Goal: Transaction & Acquisition: Download file/media

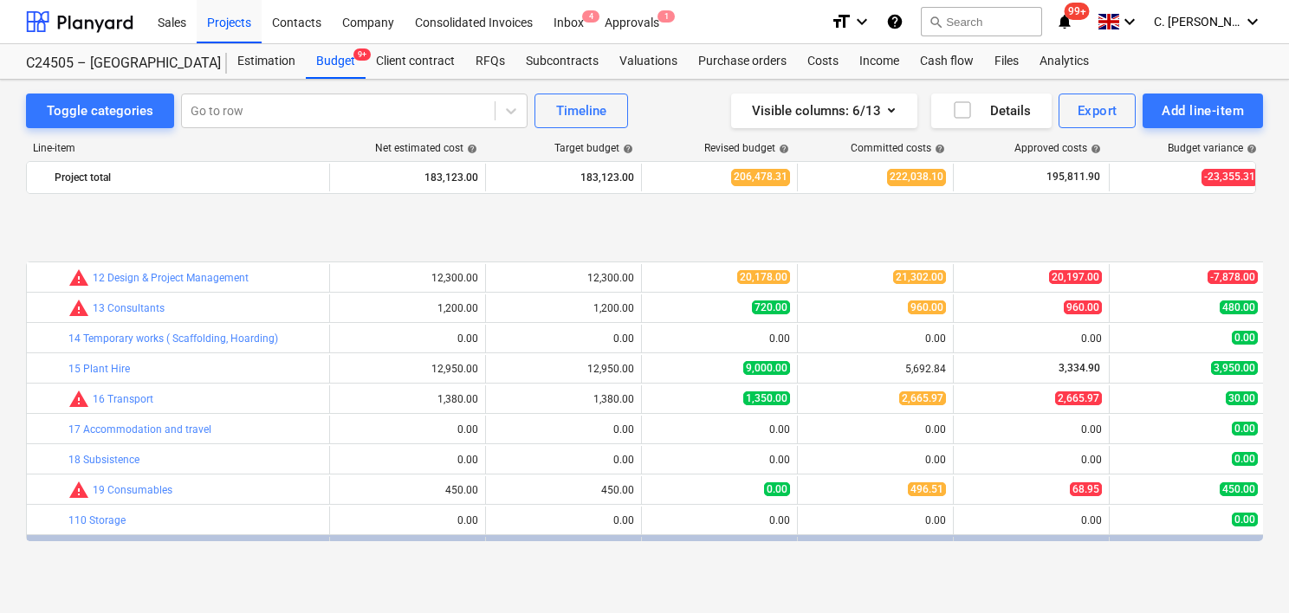
scroll to position [669, 0]
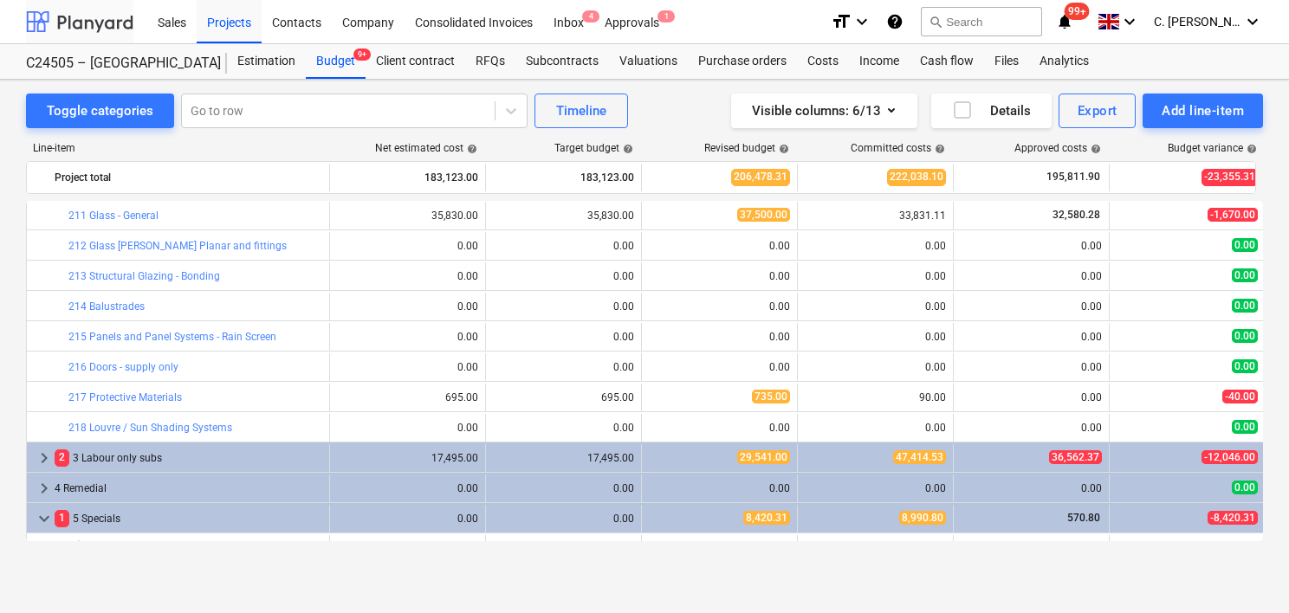
click at [75, 11] on div at bounding box center [79, 21] width 107 height 43
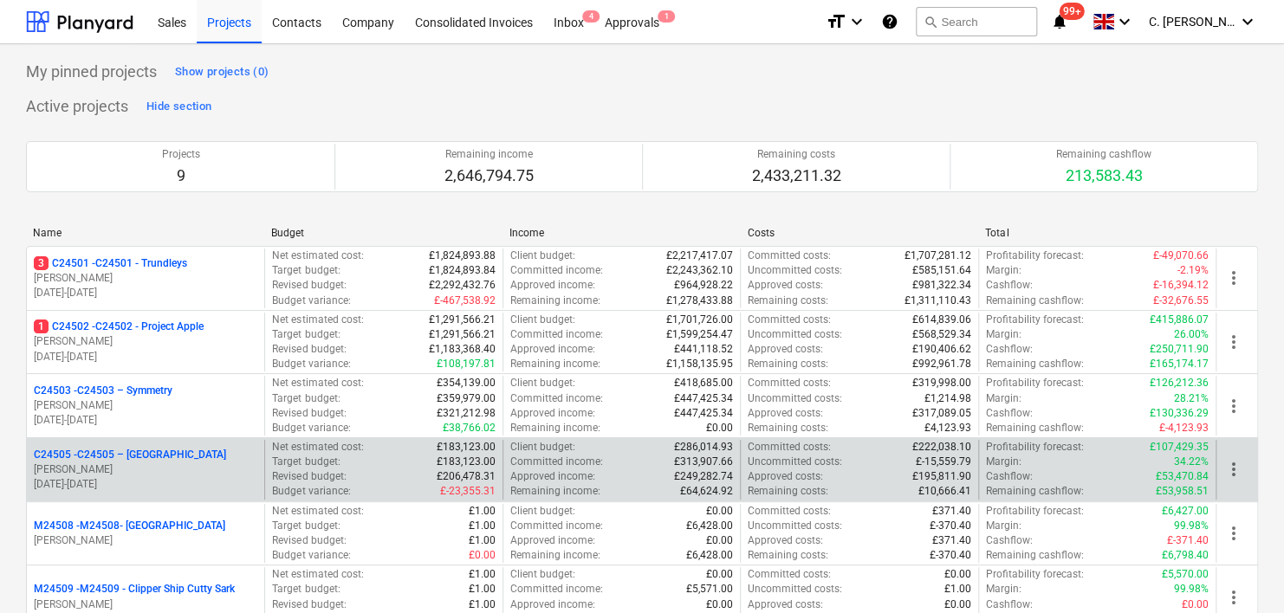
click at [108, 450] on p "C24505 - C24505 – [GEOGRAPHIC_DATA]" at bounding box center [130, 455] width 192 height 15
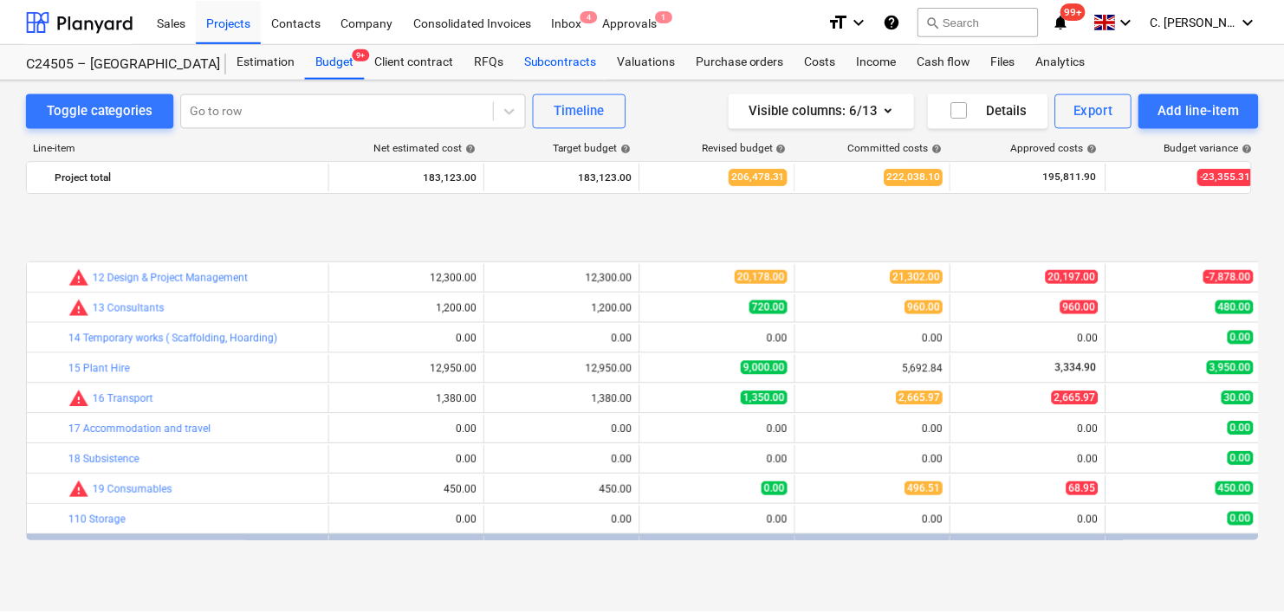
scroll to position [669, 0]
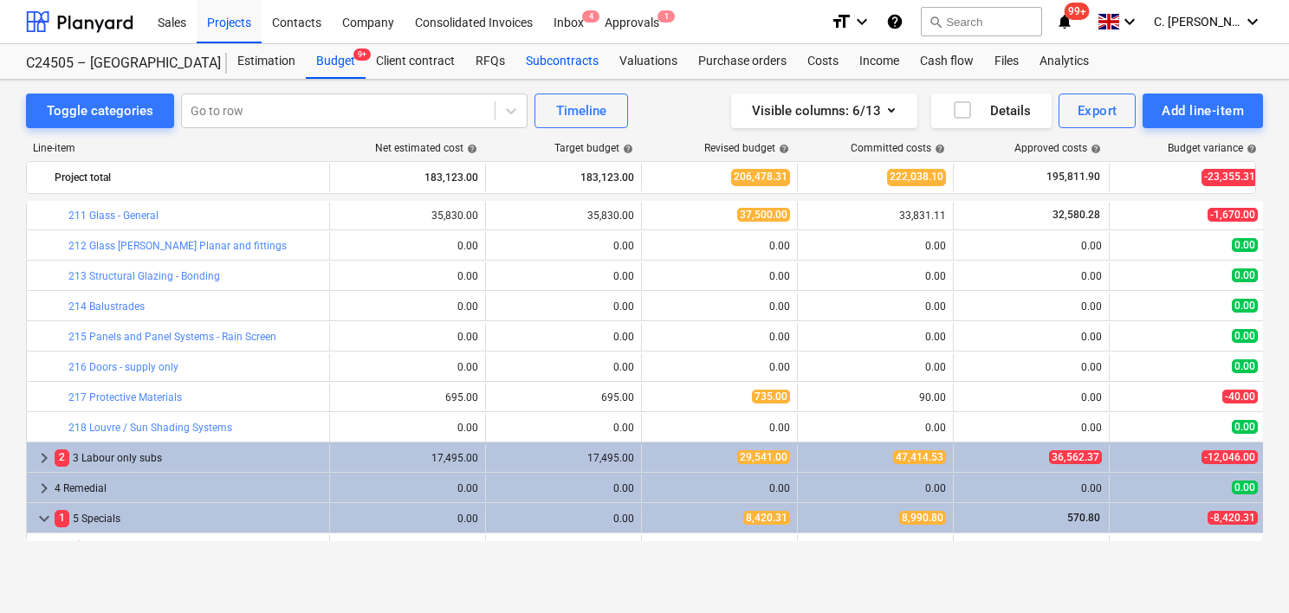
click at [577, 61] on div "Subcontracts" at bounding box center [562, 61] width 94 height 35
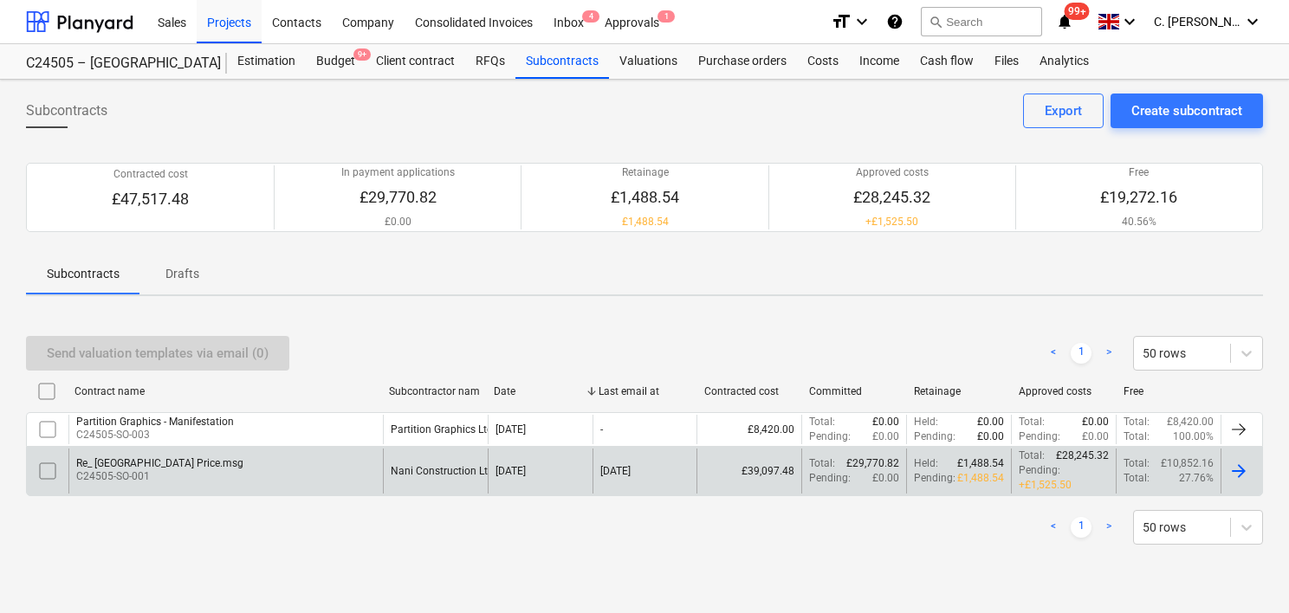
click at [204, 469] on p "C24505-SO-001" at bounding box center [159, 476] width 167 height 15
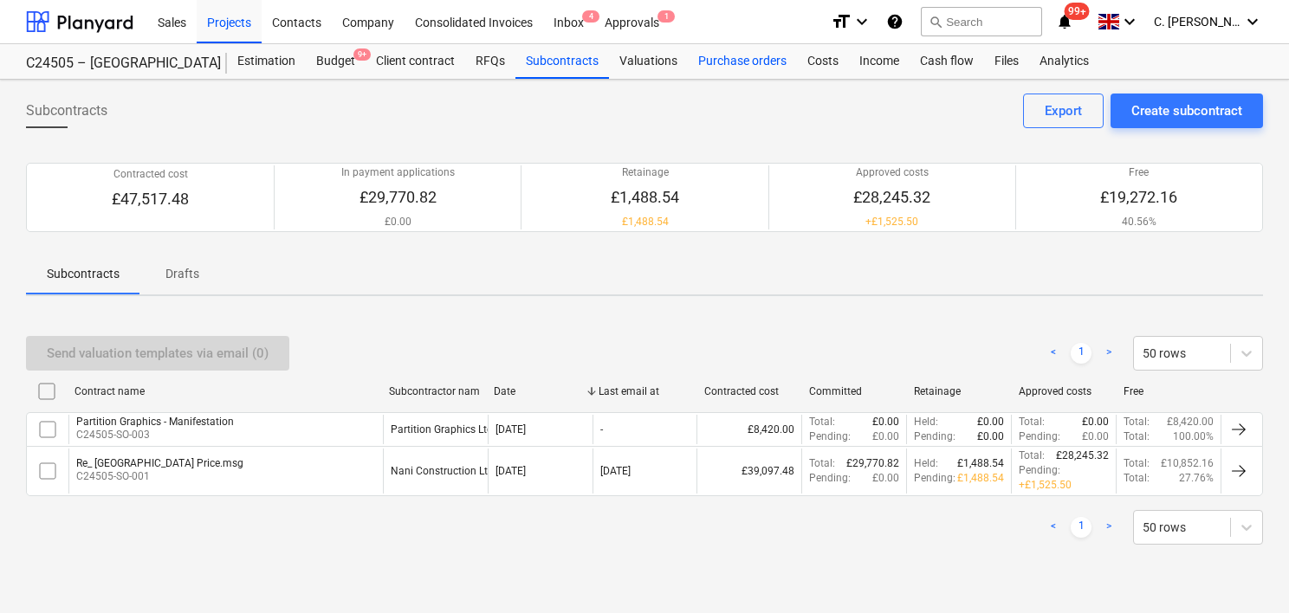
click at [759, 53] on div "Purchase orders" at bounding box center [742, 61] width 109 height 35
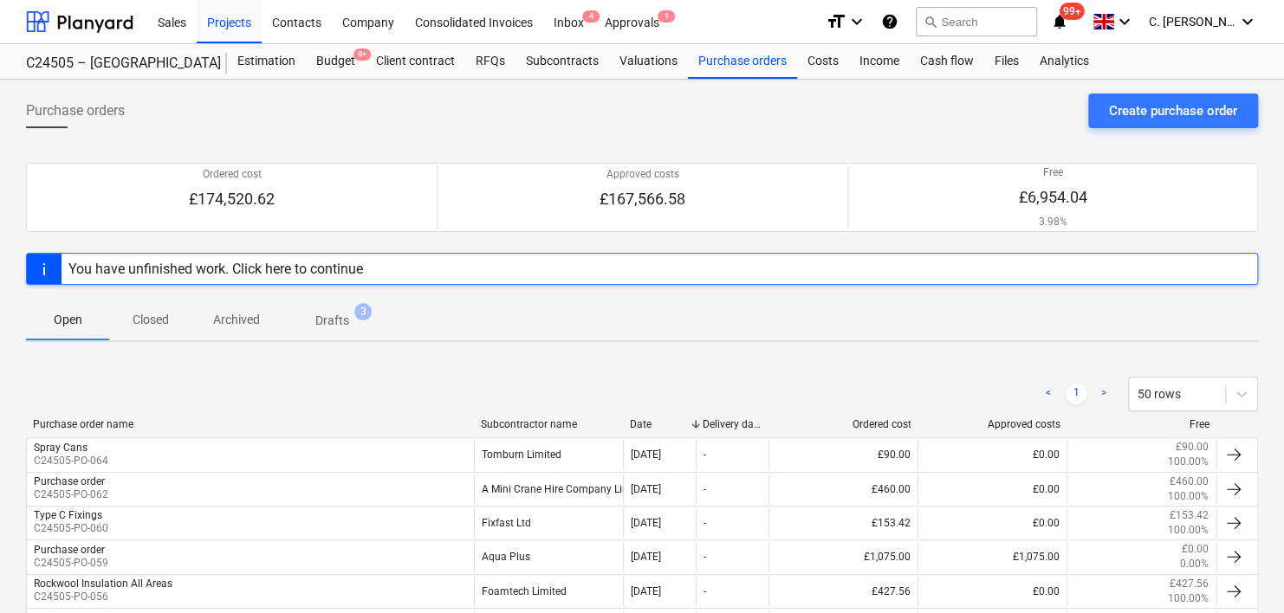
click at [510, 418] on div "Subcontractor name" at bounding box center [548, 424] width 135 height 12
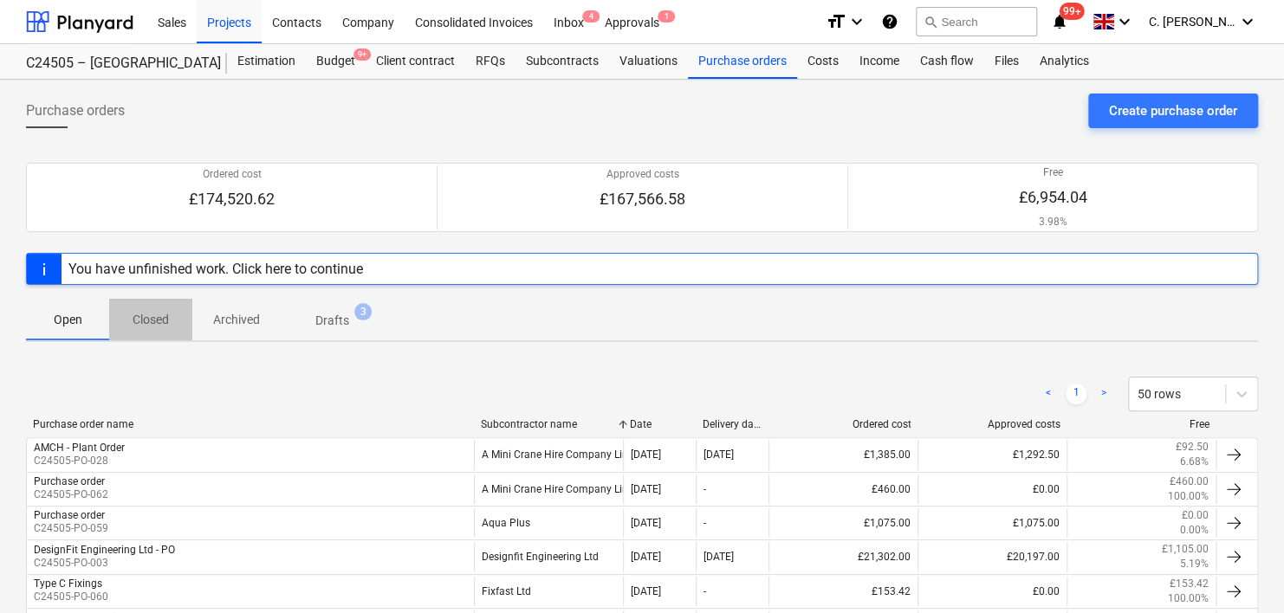
click at [148, 311] on p "Closed" at bounding box center [151, 320] width 42 height 18
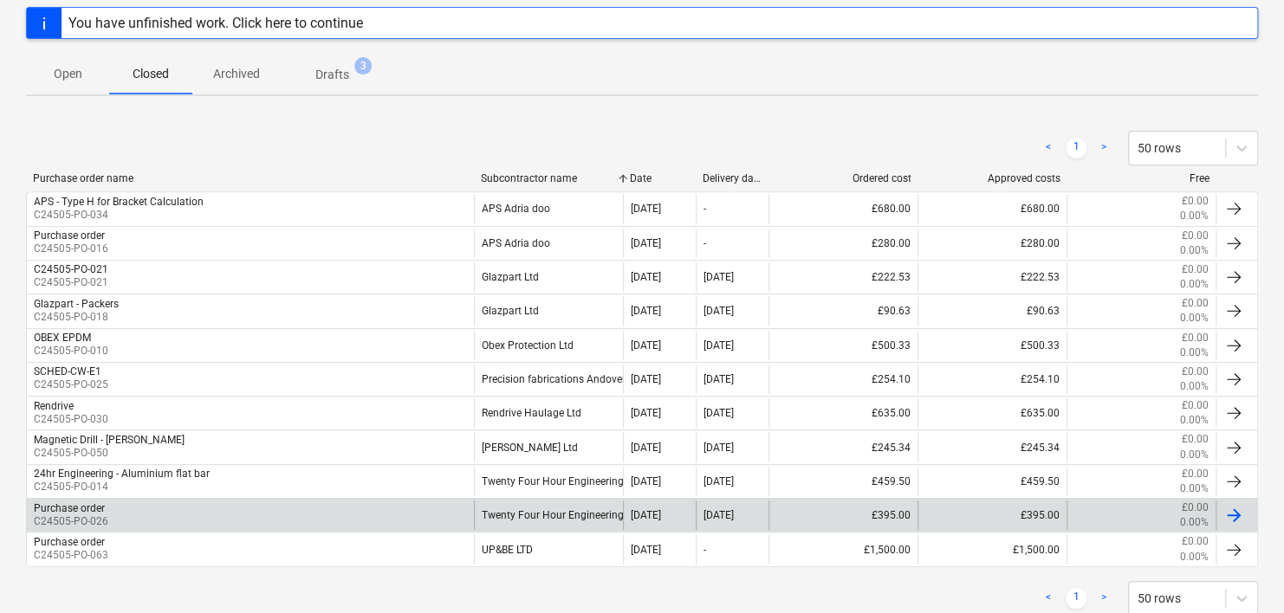
scroll to position [207, 0]
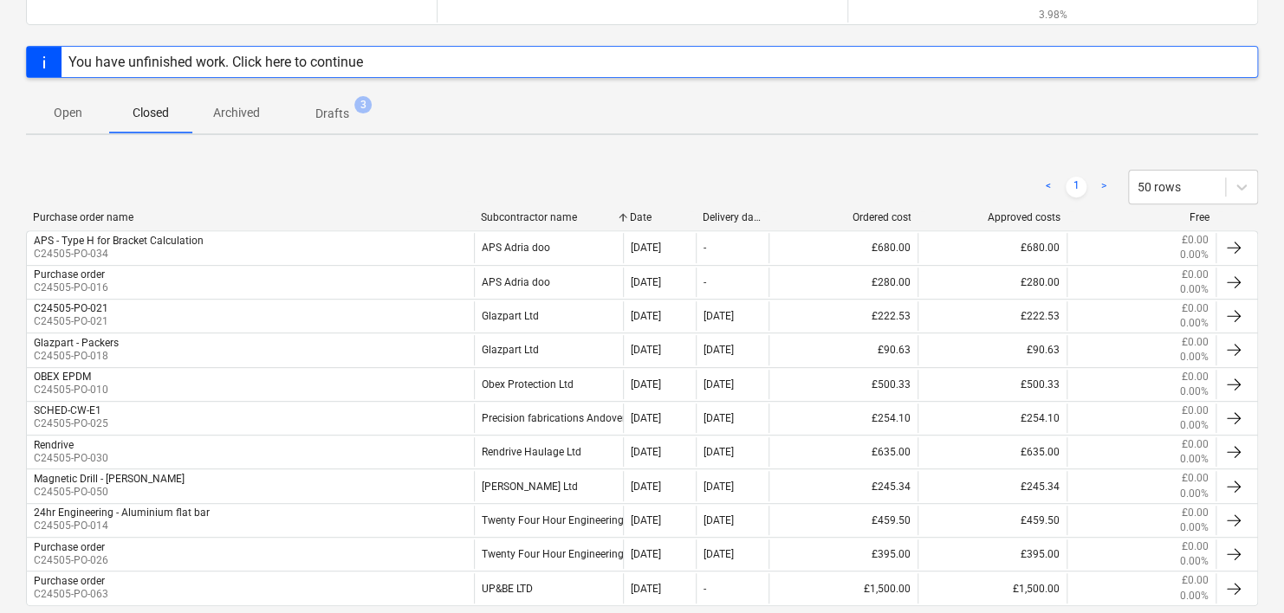
click at [78, 126] on button "Open" at bounding box center [67, 113] width 83 height 42
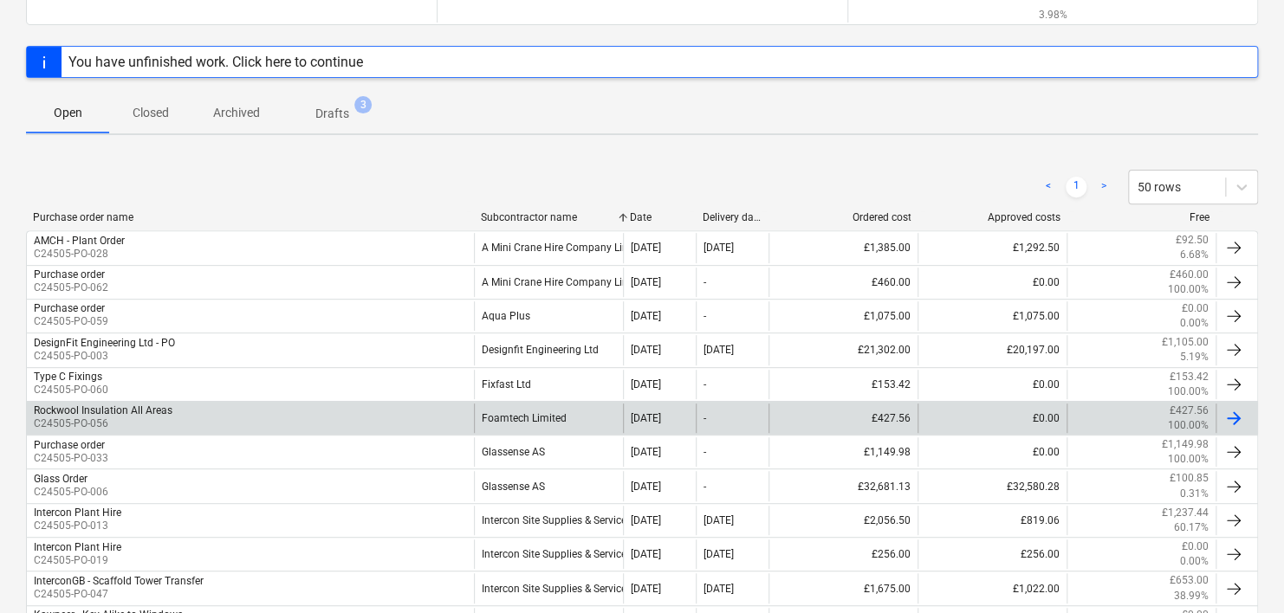
scroll to position [294, 0]
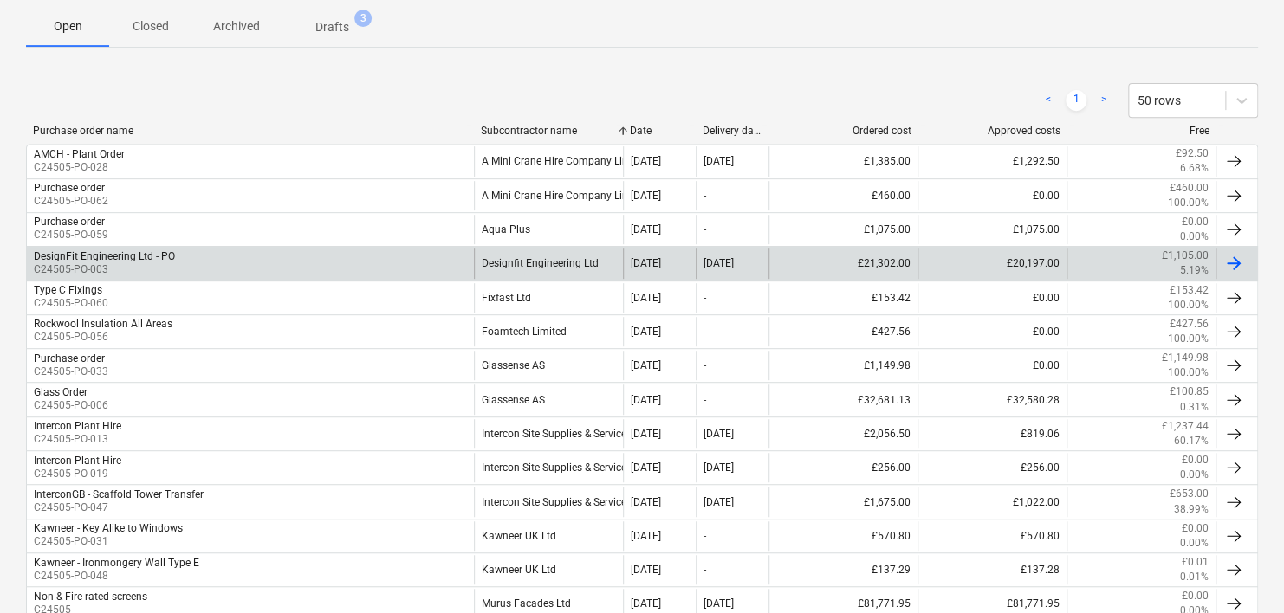
click at [541, 258] on div "Designfit Engineering Ltd" at bounding box center [548, 263] width 149 height 29
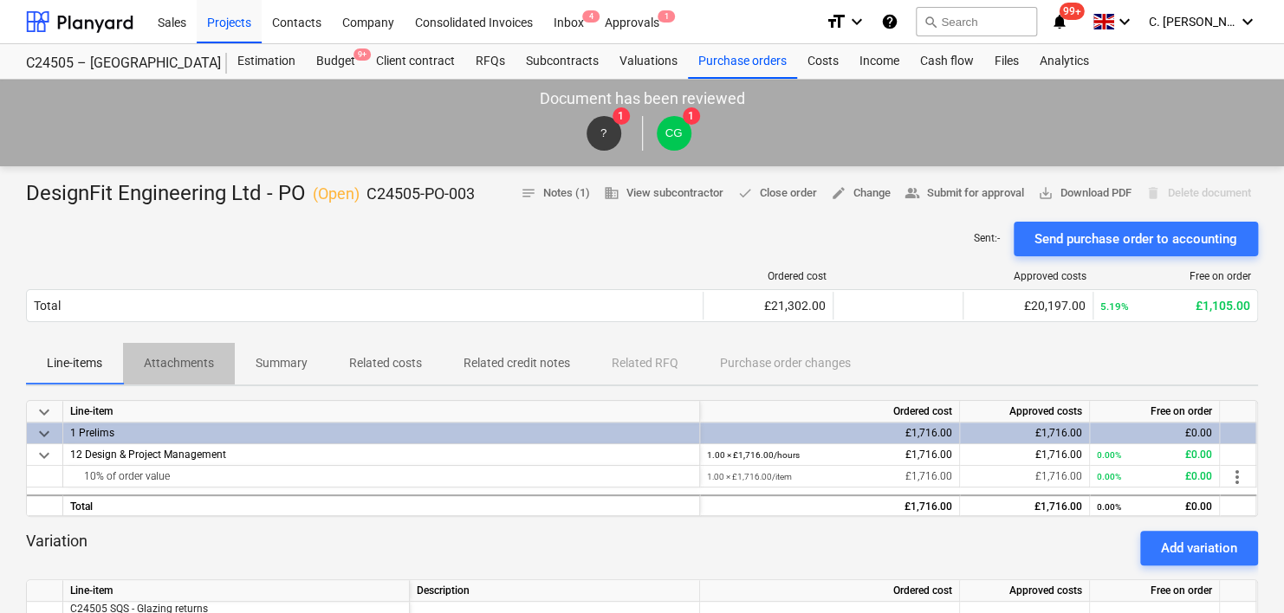
click at [176, 364] on p "Attachments" at bounding box center [179, 363] width 70 height 18
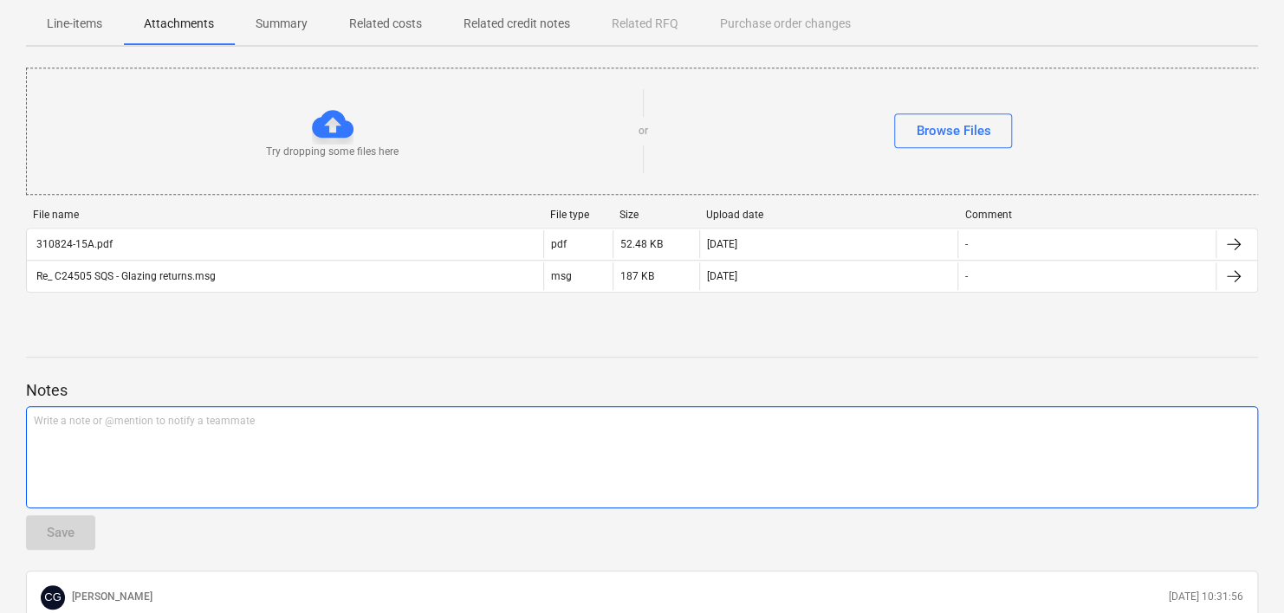
scroll to position [346, 0]
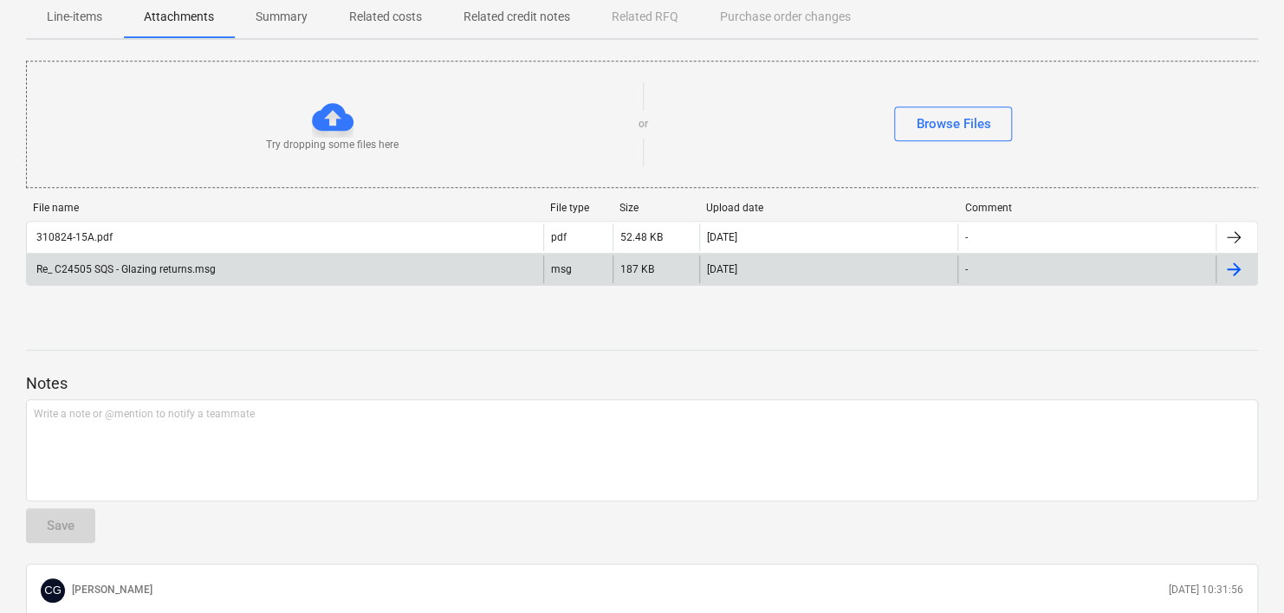
click at [167, 270] on div "Re_ C24505 SQS - Glazing returns.msg" at bounding box center [125, 269] width 182 height 12
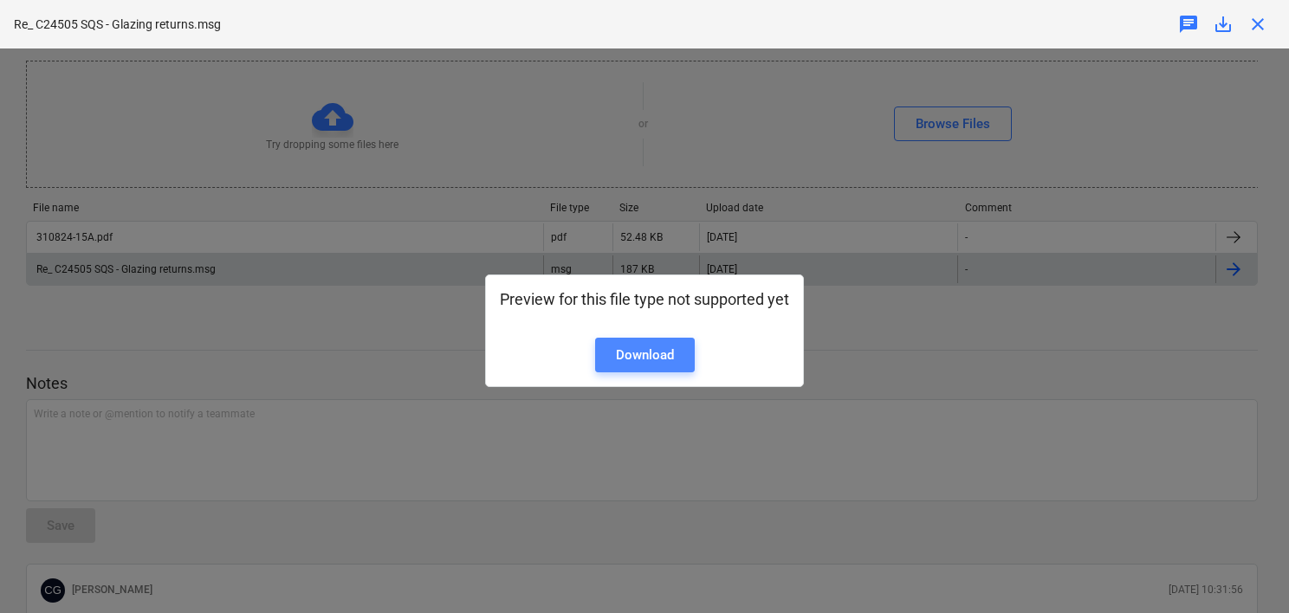
click at [654, 356] on div "Download" at bounding box center [645, 355] width 58 height 23
click at [651, 356] on div "Download" at bounding box center [645, 355] width 58 height 23
click at [991, 343] on div "Preview for this file type not supported yet Download" at bounding box center [644, 331] width 1289 height 565
drag, startPoint x: 878, startPoint y: 333, endPoint x: 873, endPoint y: 323, distance: 10.9
click at [880, 333] on div "Preview for this file type not supported yet Download" at bounding box center [644, 331] width 1289 height 565
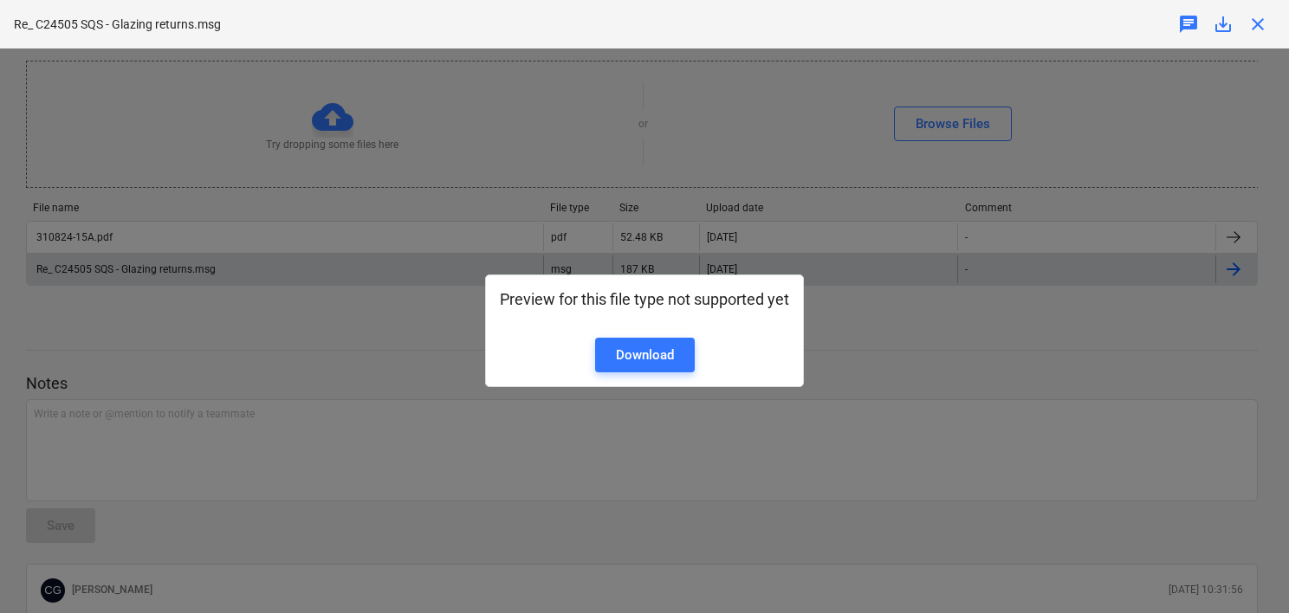
click at [451, 236] on div "Preview for this file type not supported yet Download" at bounding box center [644, 331] width 1289 height 565
